Goal: Task Accomplishment & Management: Use online tool/utility

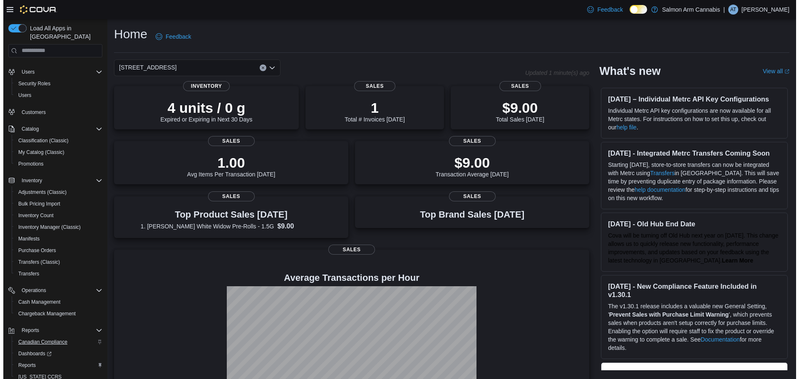
scroll to position [50, 0]
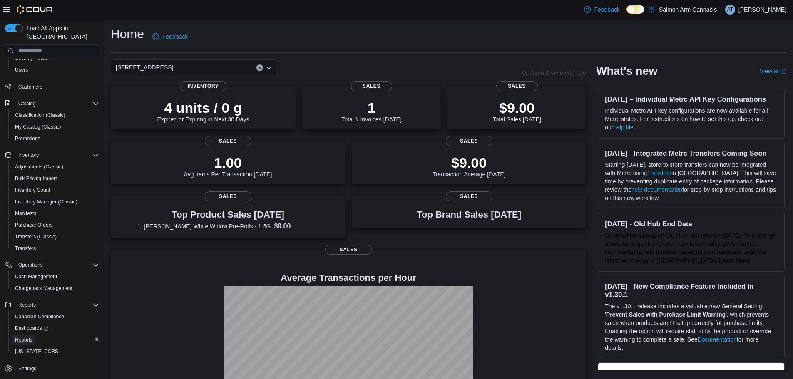
click at [33, 335] on link "Reports" at bounding box center [24, 340] width 24 height 10
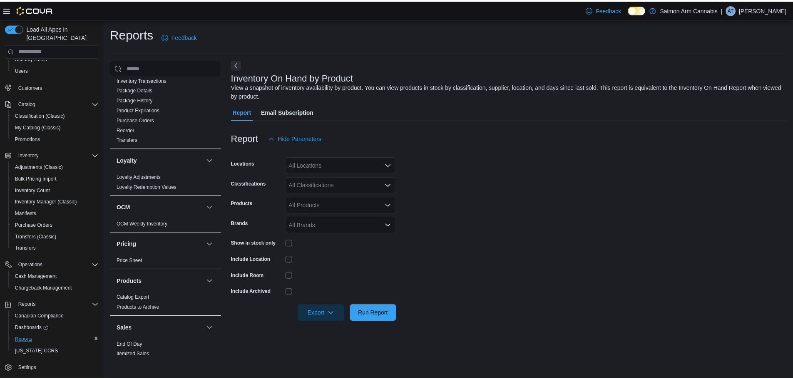
scroll to position [500, 0]
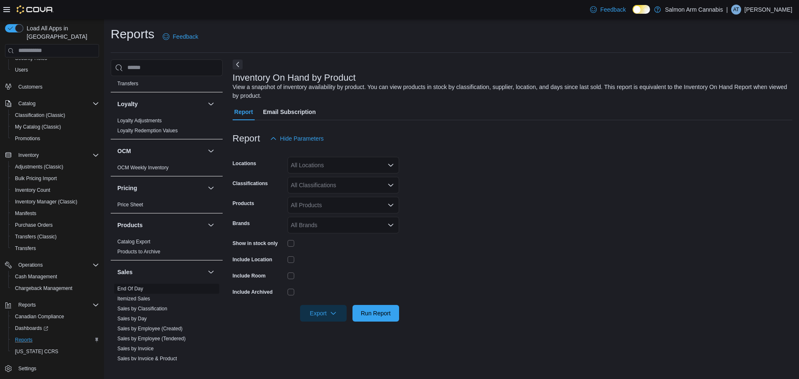
click at [135, 286] on link "End Of Day" at bounding box center [130, 289] width 26 height 6
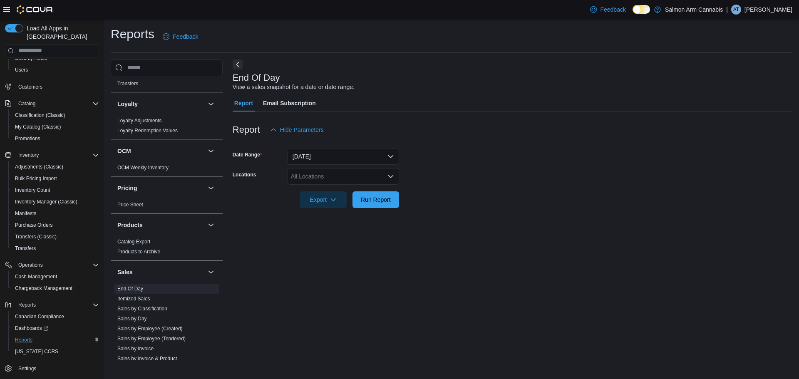
click at [373, 178] on div "All Locations" at bounding box center [344, 176] width 112 height 17
click at [371, 210] on button "81B Shuswap St NW" at bounding box center [344, 215] width 112 height 12
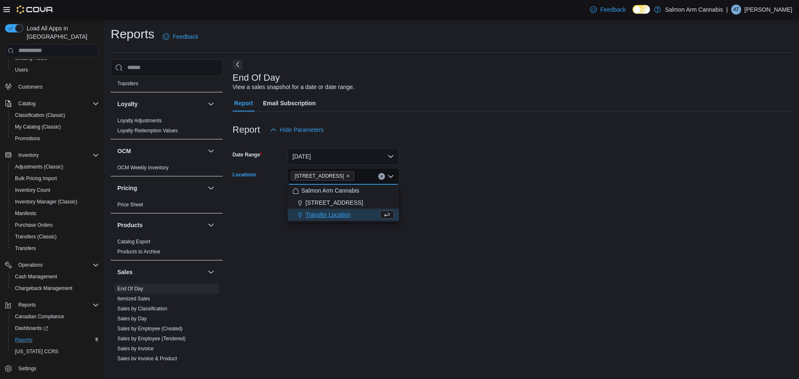
click at [462, 196] on form "Date Range Today Locations 81B Shuswap St NW Combo box. Selected. 81B Shuswap S…" at bounding box center [513, 173] width 560 height 70
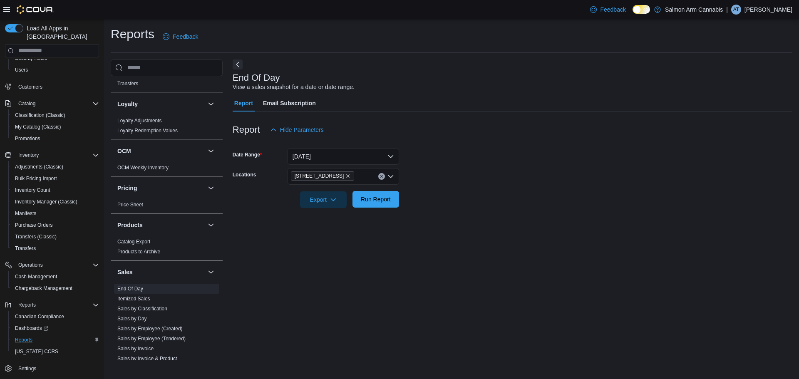
click at [378, 201] on span "Run Report" at bounding box center [376, 199] width 30 height 8
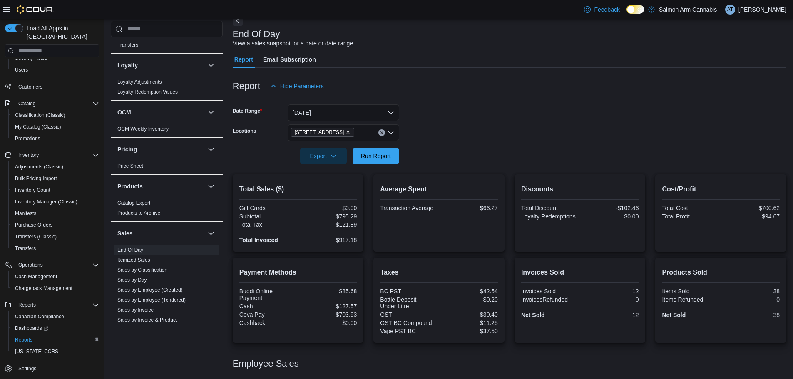
scroll to position [77, 0]
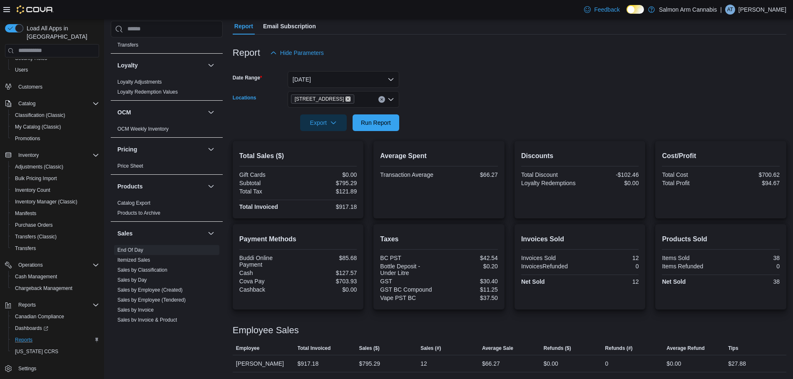
click at [346, 97] on icon "Remove 81B Shuswap St NW from selection in this group" at bounding box center [348, 99] width 5 height 5
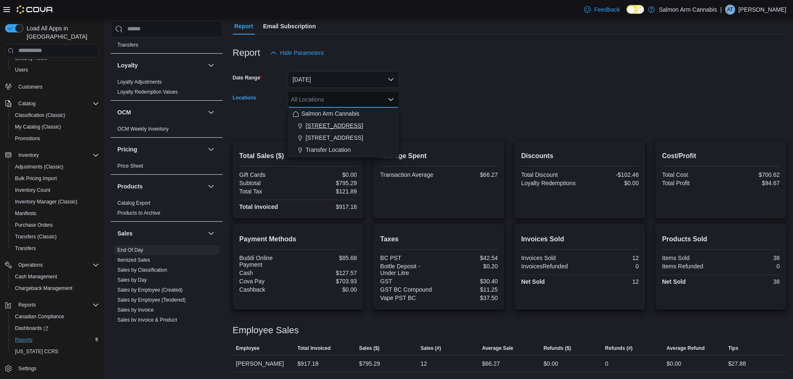
click at [346, 126] on span "111 Lakeshore Dr. NE" at bounding box center [334, 126] width 57 height 8
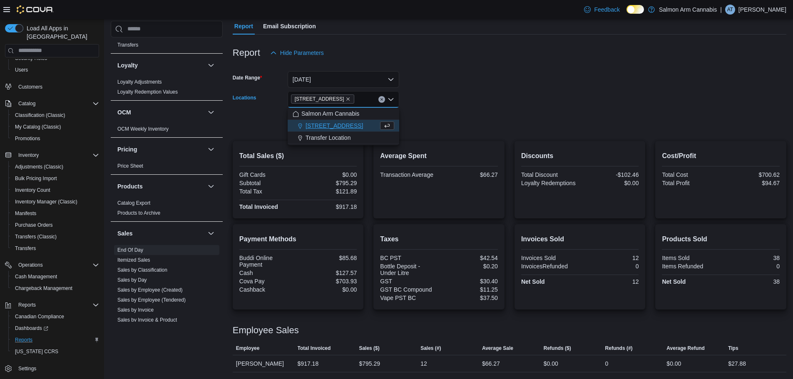
click at [492, 95] on form "Date Range Today Locations 111 Lakeshore Dr. NE Combo box. Selected. 111 Lakesh…" at bounding box center [510, 96] width 554 height 70
click at [367, 123] on span "Run Report" at bounding box center [376, 122] width 30 height 8
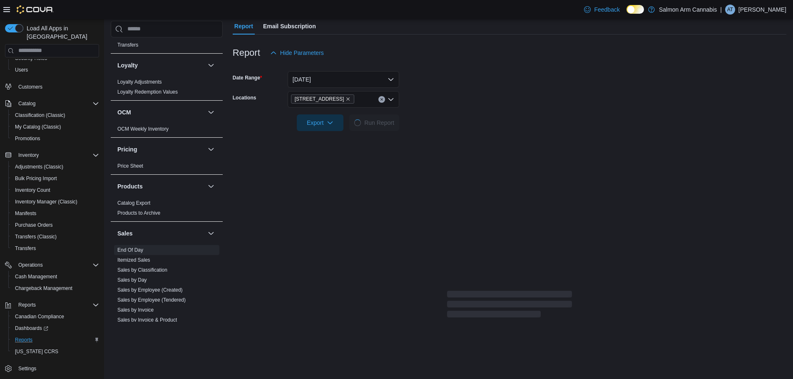
click at [547, 101] on form "Date Range Today Locations 111 Lakeshore Dr. NE Export Run Report" at bounding box center [510, 96] width 554 height 70
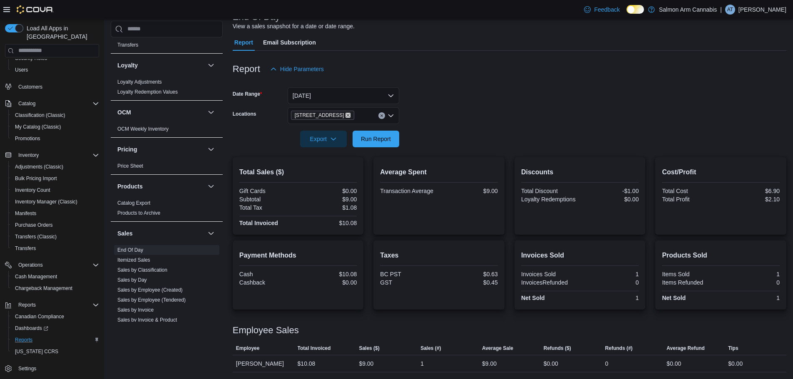
click at [347, 114] on icon "Remove 111 Lakeshore Dr. NE from selection in this group" at bounding box center [348, 115] width 5 height 5
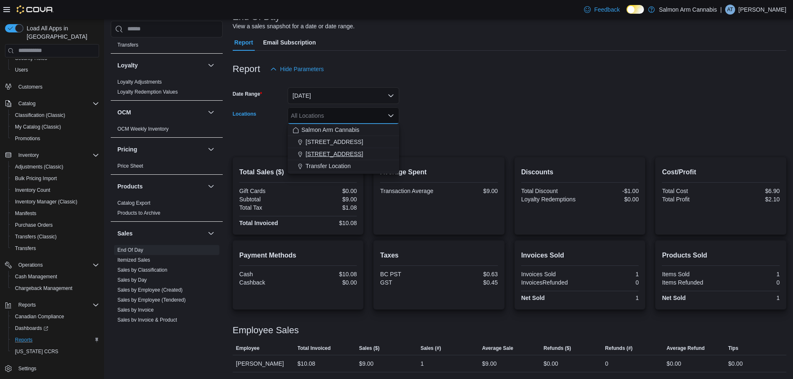
click at [344, 152] on span "81B Shuswap St NW" at bounding box center [334, 154] width 57 height 8
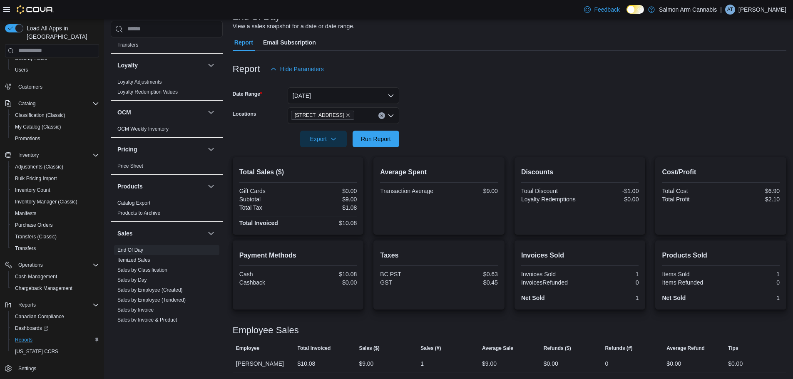
drag, startPoint x: 522, startPoint y: 119, endPoint x: 422, endPoint y: 142, distance: 103.4
click at [516, 121] on form "Date Range Today Locations 81B Shuswap St NW Export Run Report" at bounding box center [510, 112] width 554 height 70
click at [391, 142] on span "Run Report" at bounding box center [376, 138] width 37 height 17
